Goal: Task Accomplishment & Management: Use online tool/utility

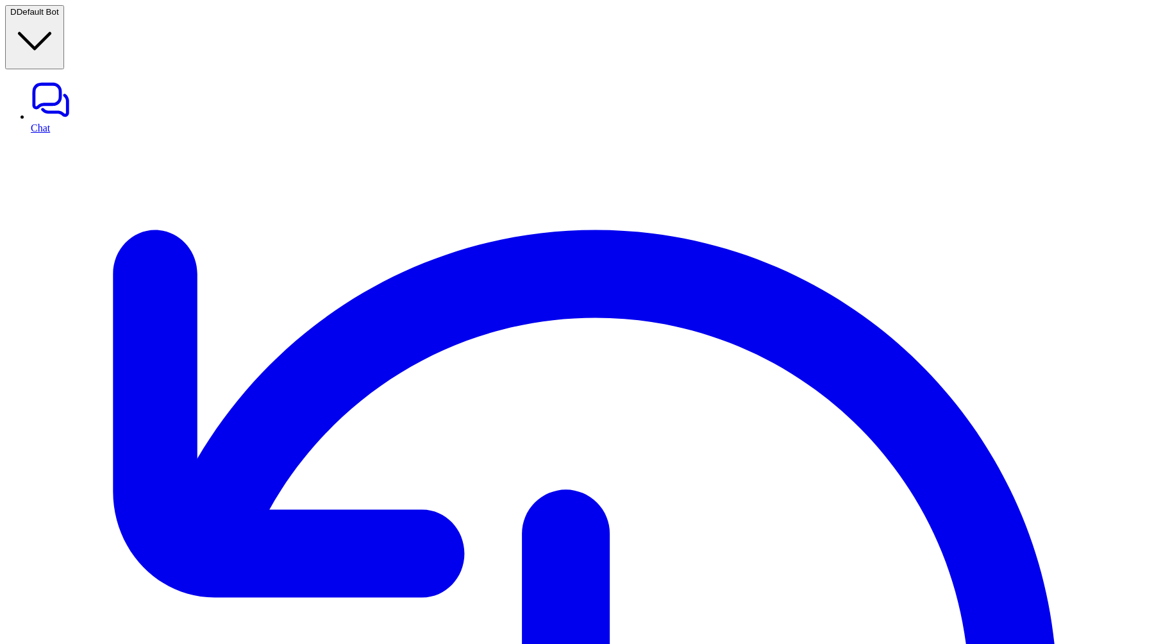
drag, startPoint x: 268, startPoint y: 273, endPoint x: 262, endPoint y: 196, distance: 77.8
drag, startPoint x: 224, startPoint y: 234, endPoint x: 253, endPoint y: 276, distance: 51.0
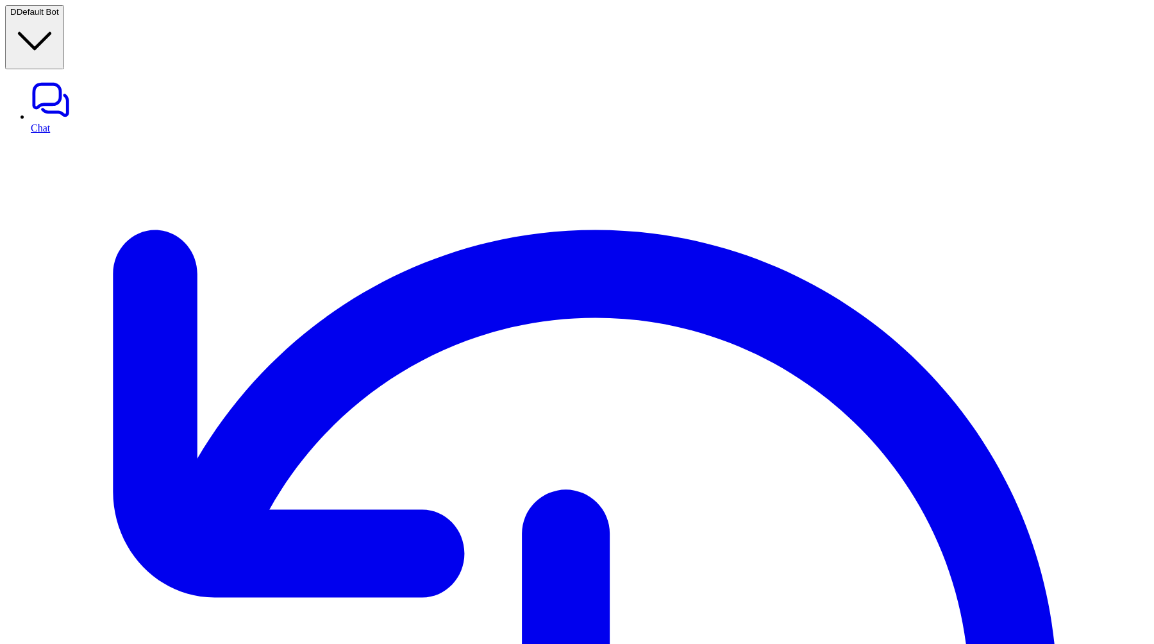
drag, startPoint x: 255, startPoint y: 273, endPoint x: 214, endPoint y: 226, distance: 62.7
